Goal: Task Accomplishment & Management: Manage account settings

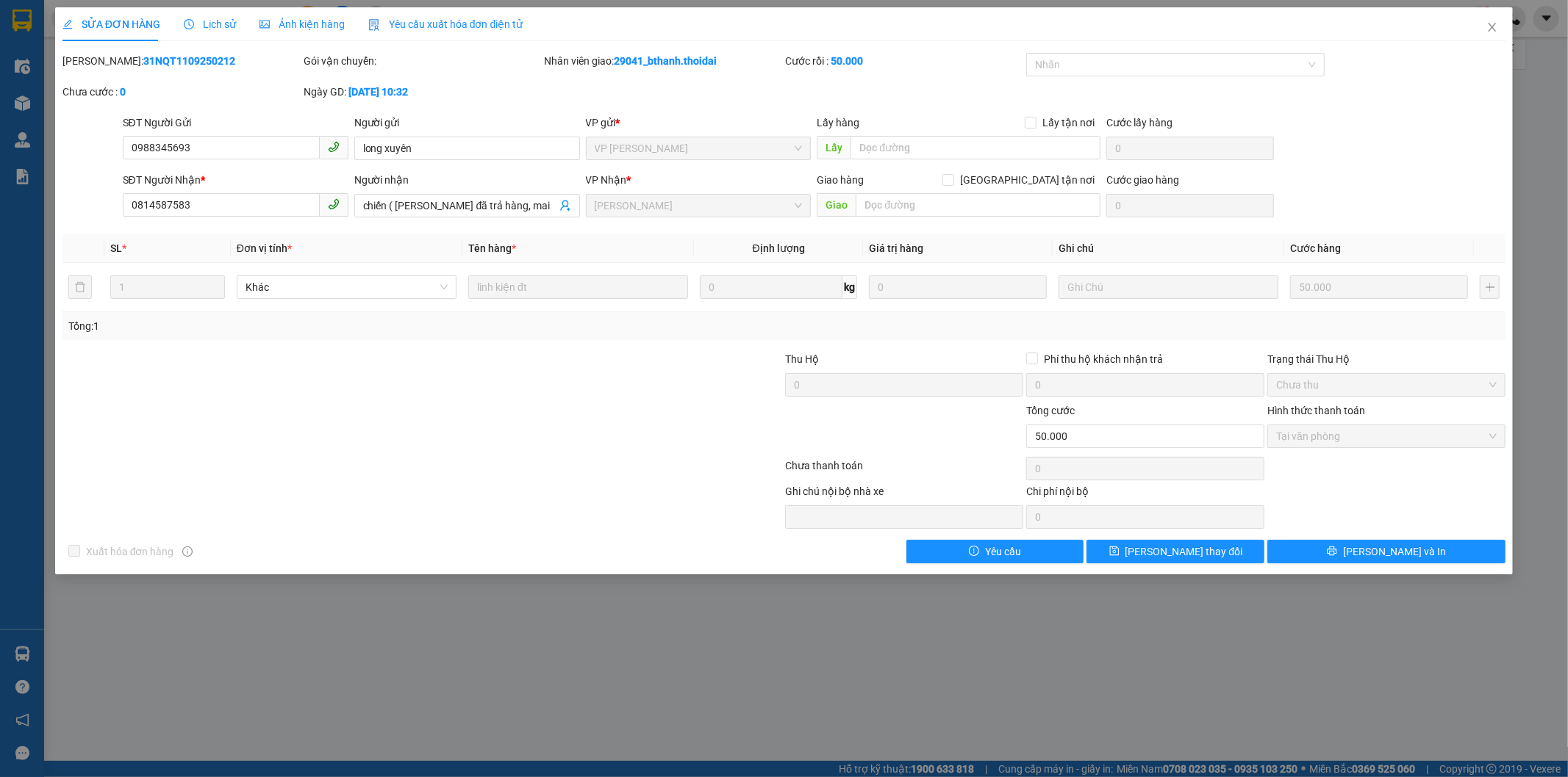
click at [1340, 443] on span "Tại văn phòng" at bounding box center [1386, 436] width 221 height 22
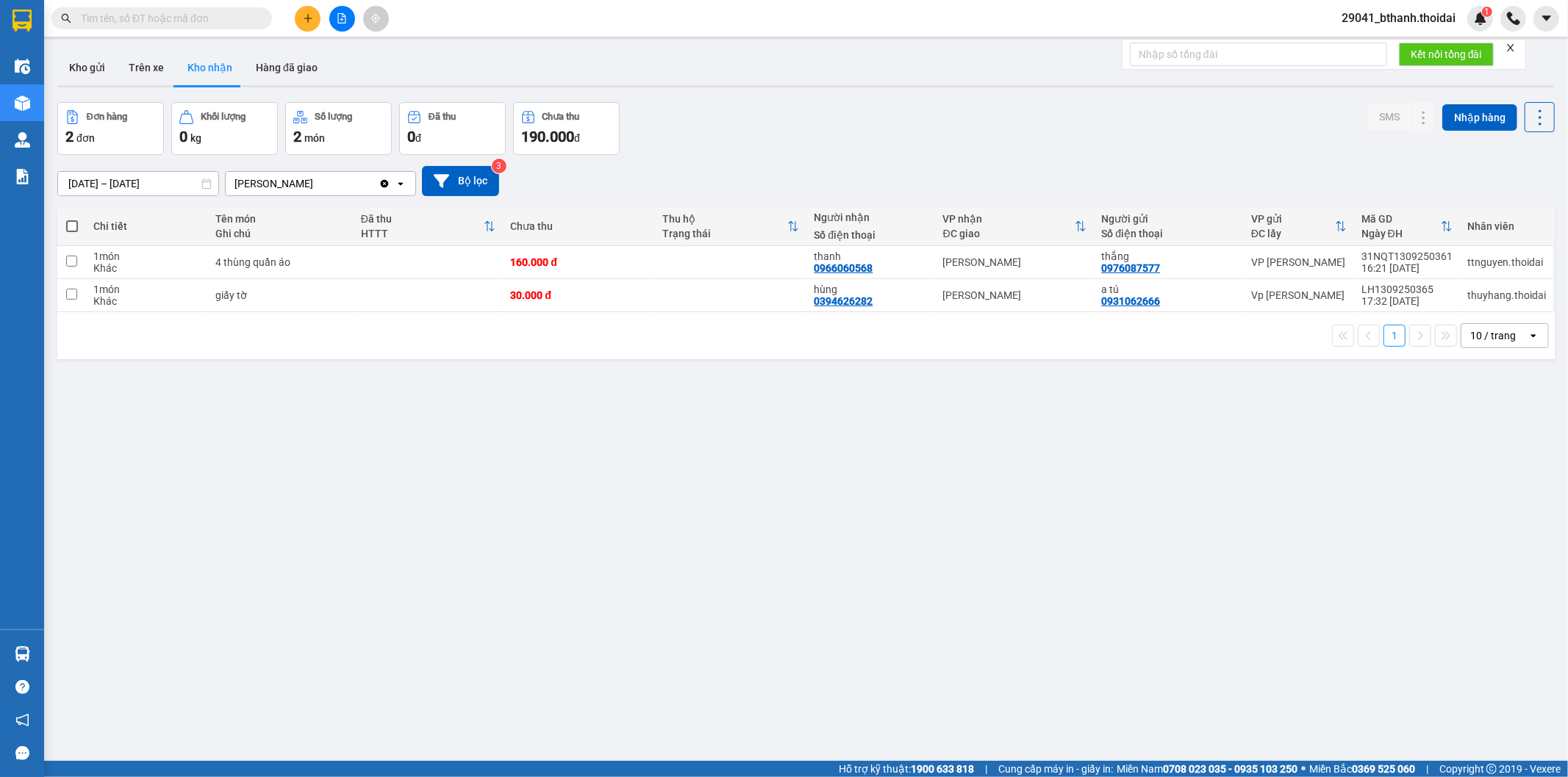
click at [214, 68] on button "Kho nhận" at bounding box center [210, 68] width 69 height 35
click at [90, 67] on button "Kho gửi" at bounding box center [87, 68] width 60 height 35
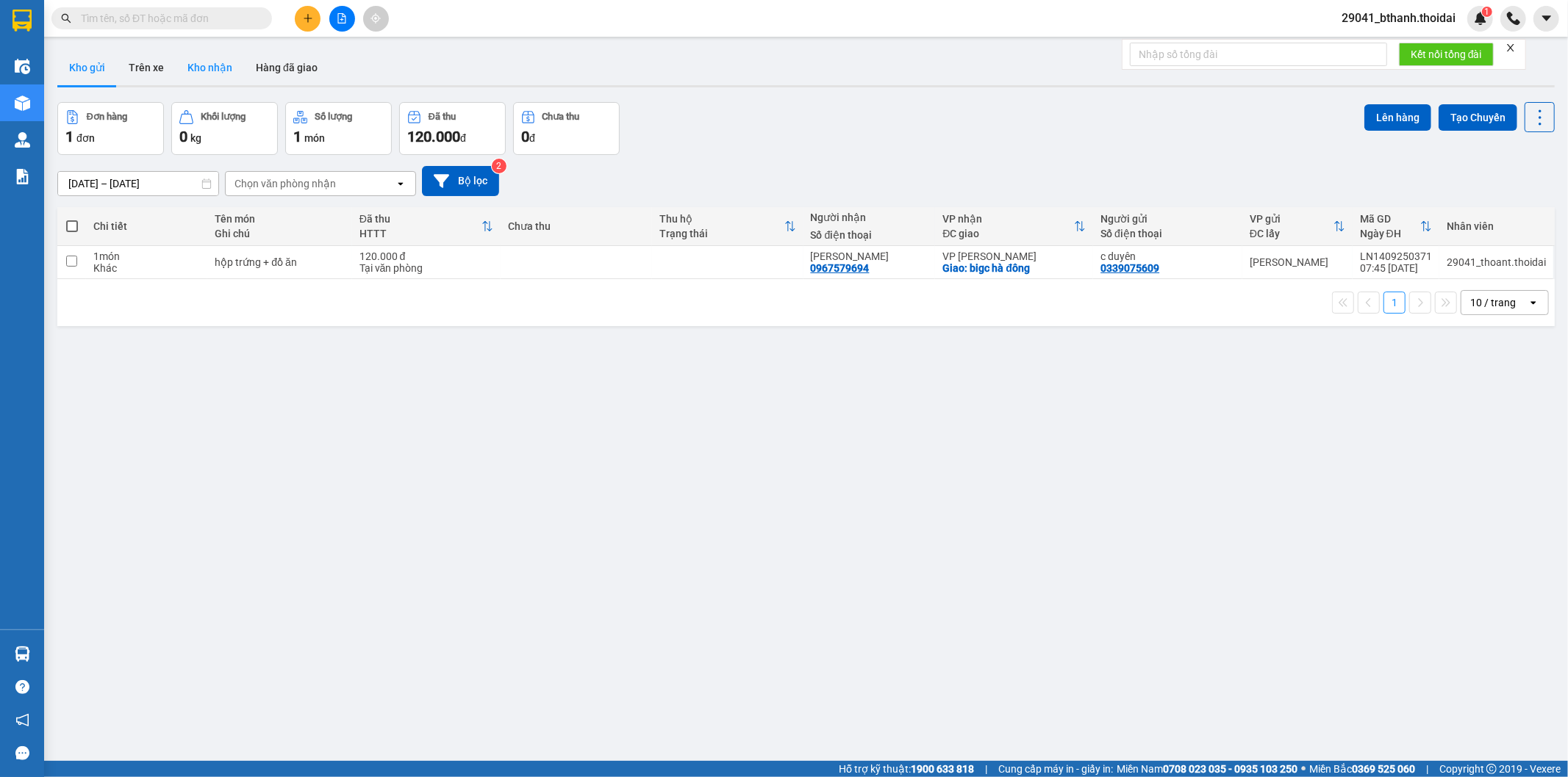
click at [217, 69] on button "Kho nhận" at bounding box center [210, 68] width 69 height 35
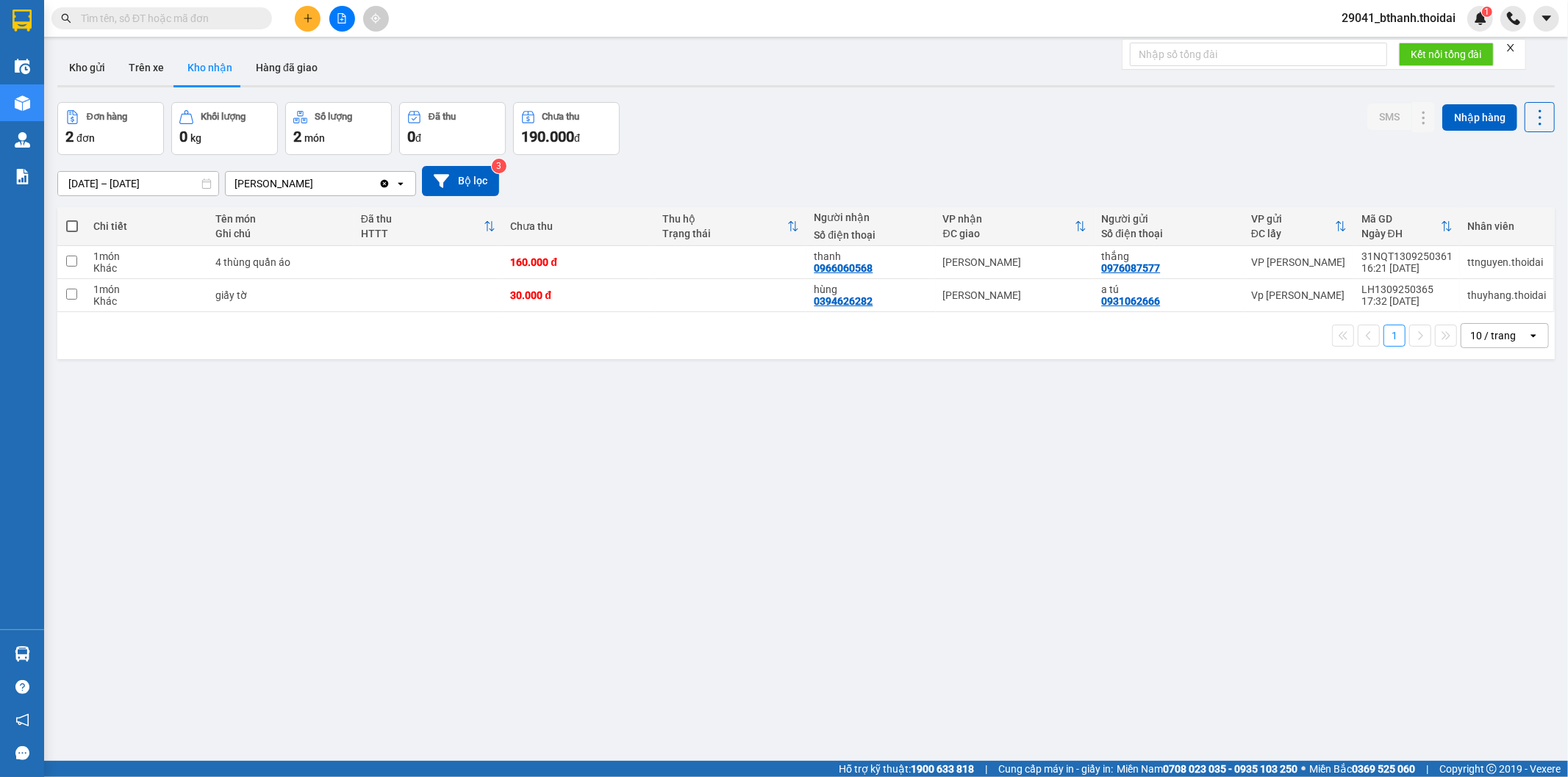
click at [126, 182] on input "[DATE] – [DATE]" at bounding box center [138, 184] width 160 height 24
click at [634, 412] on div "ver 1.8.143 Kho gửi Trên xe Kho nhận Hàng đã giao Đơn hàng 2 đơn Khối lượng 0 k…" at bounding box center [806, 432] width 1509 height 777
